Goal: Find specific page/section: Find specific page/section

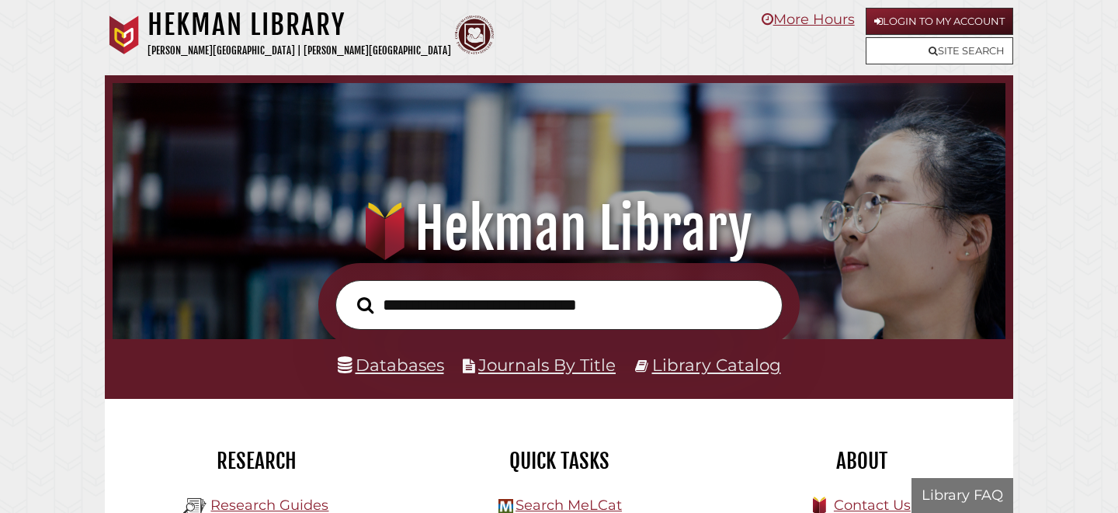
scroll to position [295, 885]
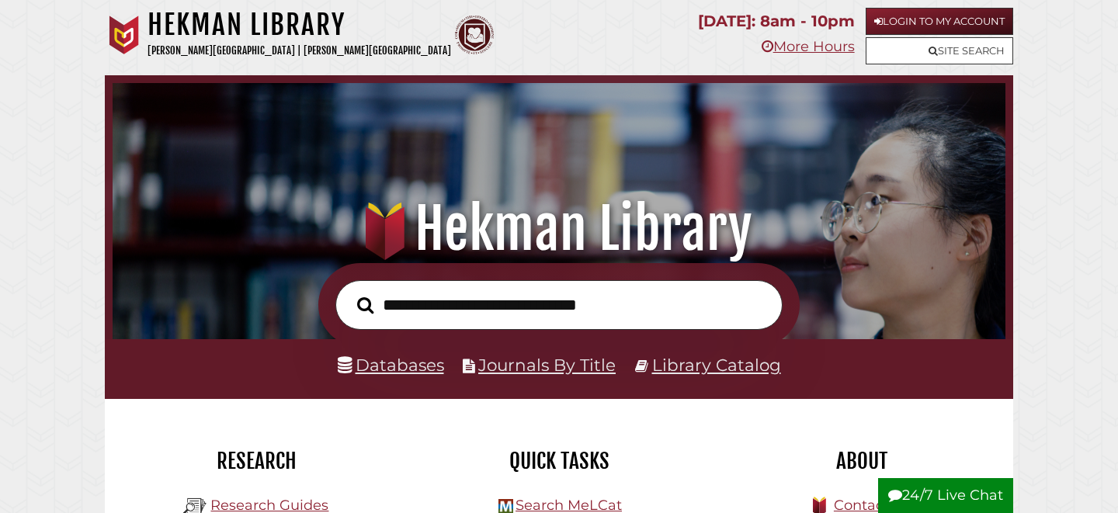
click at [460, 302] on input "text" at bounding box center [558, 305] width 447 height 50
type input "**********"
click at [349, 293] on button "Search" at bounding box center [365, 306] width 32 height 26
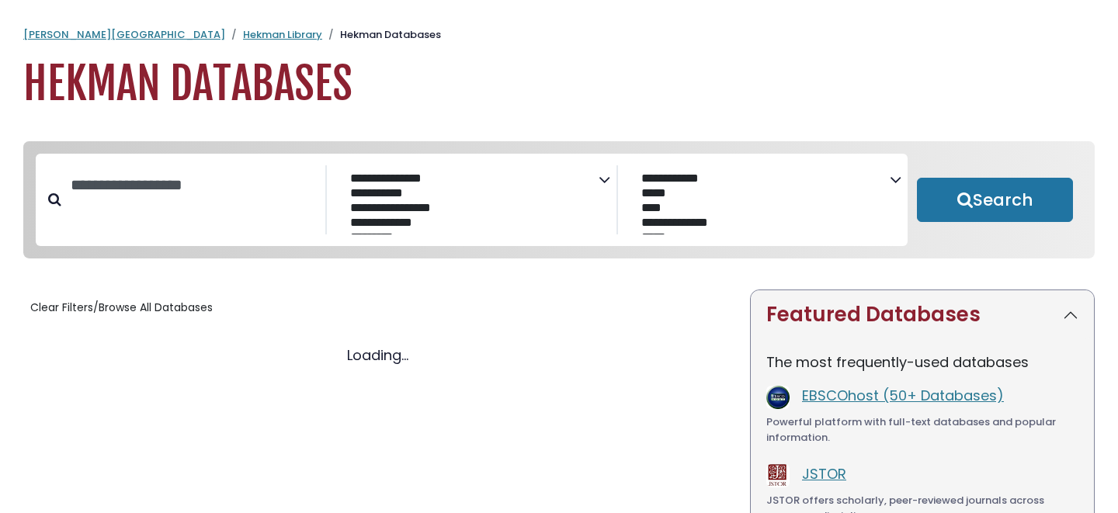
select select "Database Subject Filter"
select select "Database Vendors Filter"
select select "Database Subject Filter"
select select "Database Vendors Filter"
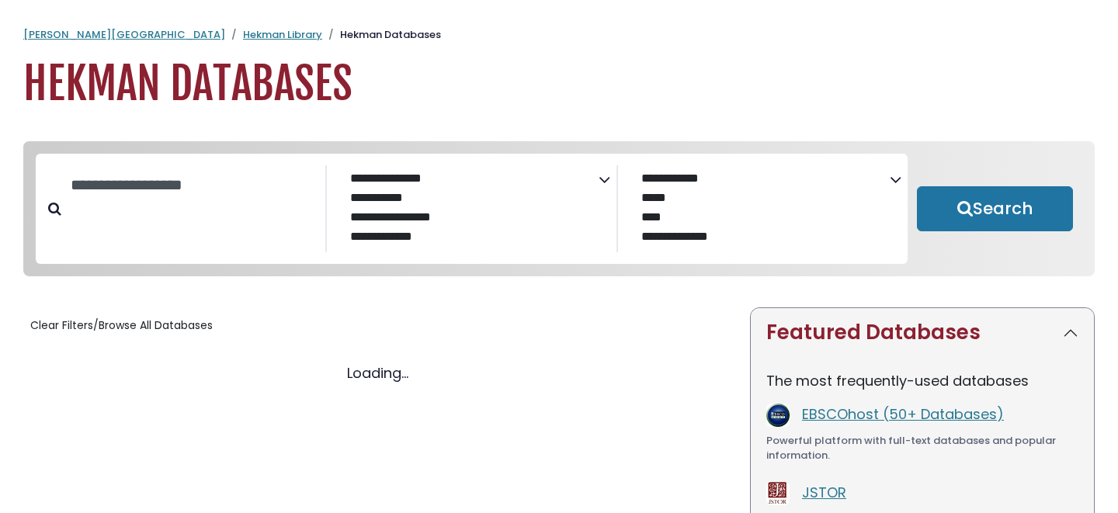
select select "Database Subject Filter"
select select "Database Vendors Filter"
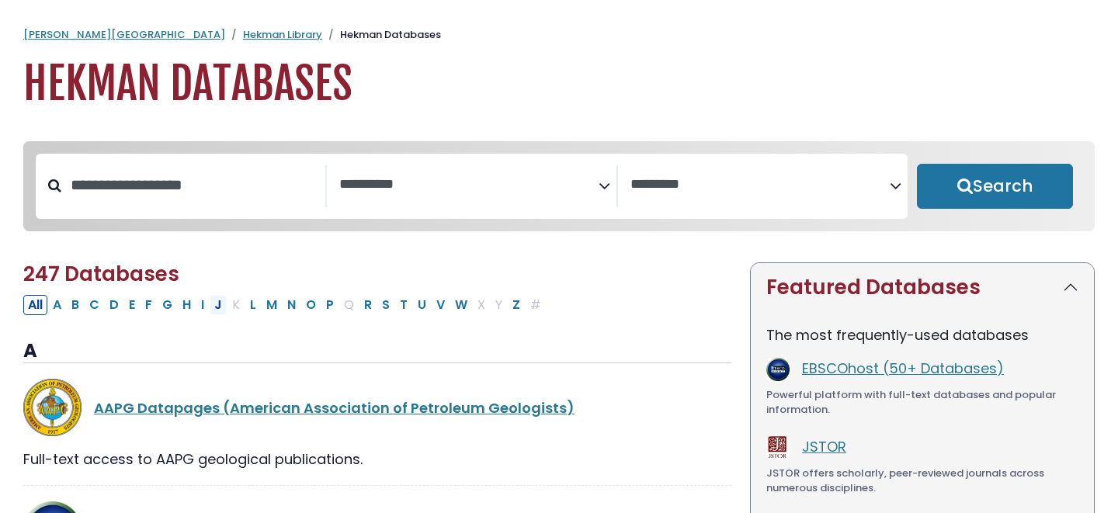
click at [222, 311] on button "J" at bounding box center [218, 305] width 17 height 20
select select "Database Subject Filter"
select select "Database Vendors Filter"
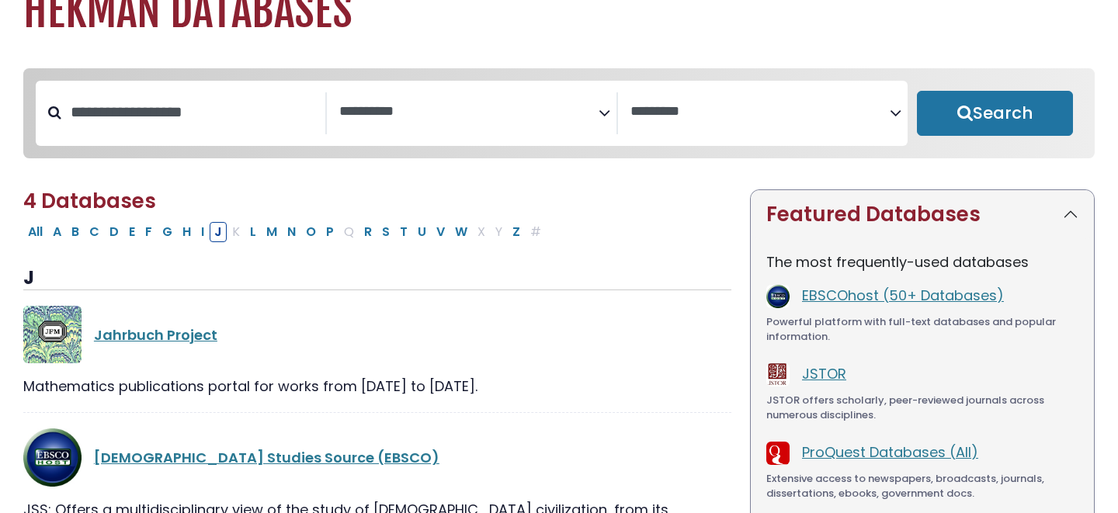
scroll to position [440, 0]
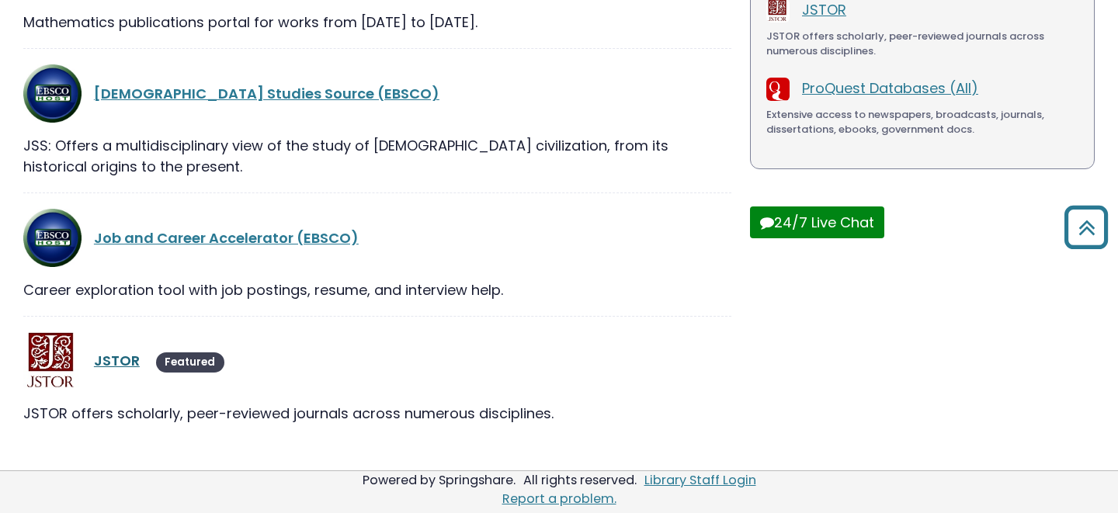
click at [133, 356] on link "JSTOR" at bounding box center [117, 360] width 46 height 19
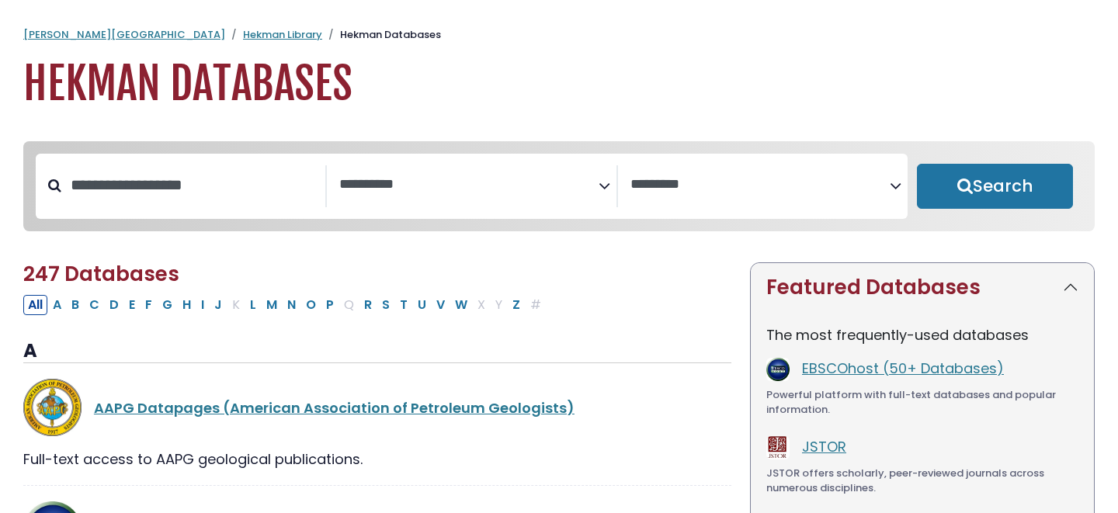
select select "Database Subject Filter"
select select "Database Vendors Filter"
click at [127, 305] on button "E" at bounding box center [132, 305] width 16 height 20
select select "Database Subject Filter"
select select "Database Vendors Filter"
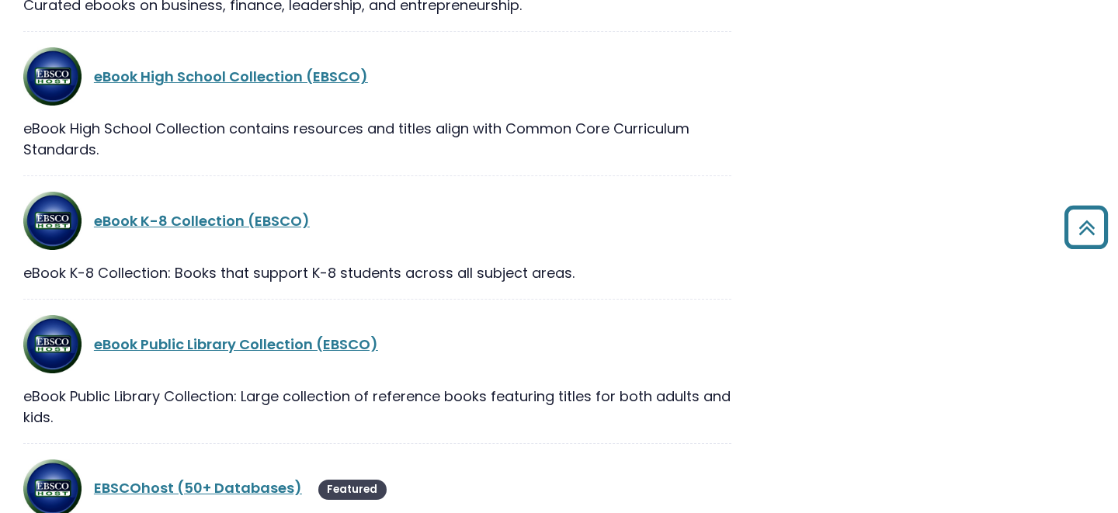
scroll to position [1697, 0]
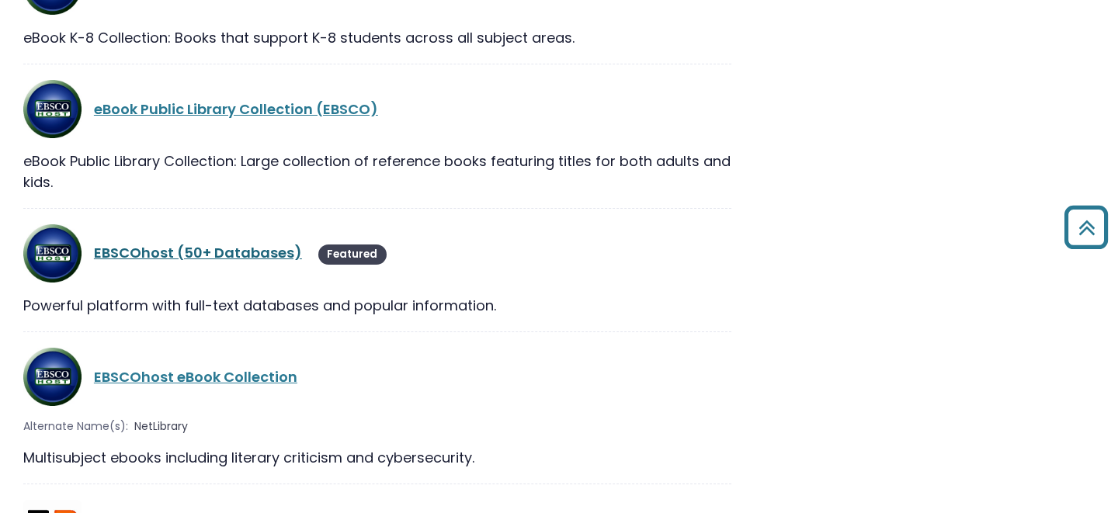
click at [214, 243] on link "EBSCOhost (50+ Databases)" at bounding box center [198, 252] width 208 height 19
